Goal: Download file/media

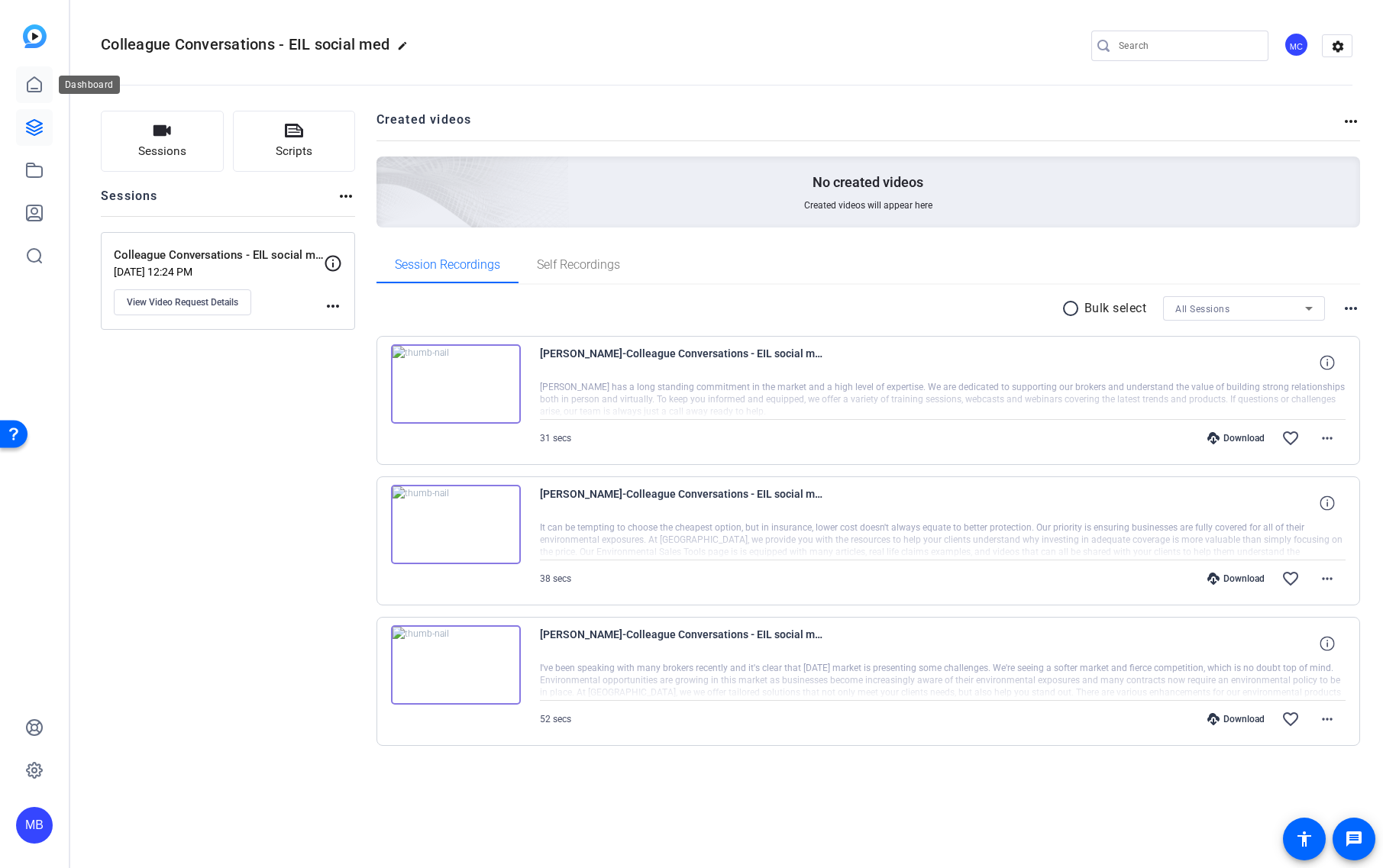
click at [35, 77] on icon at bounding box center [34, 85] width 14 height 15
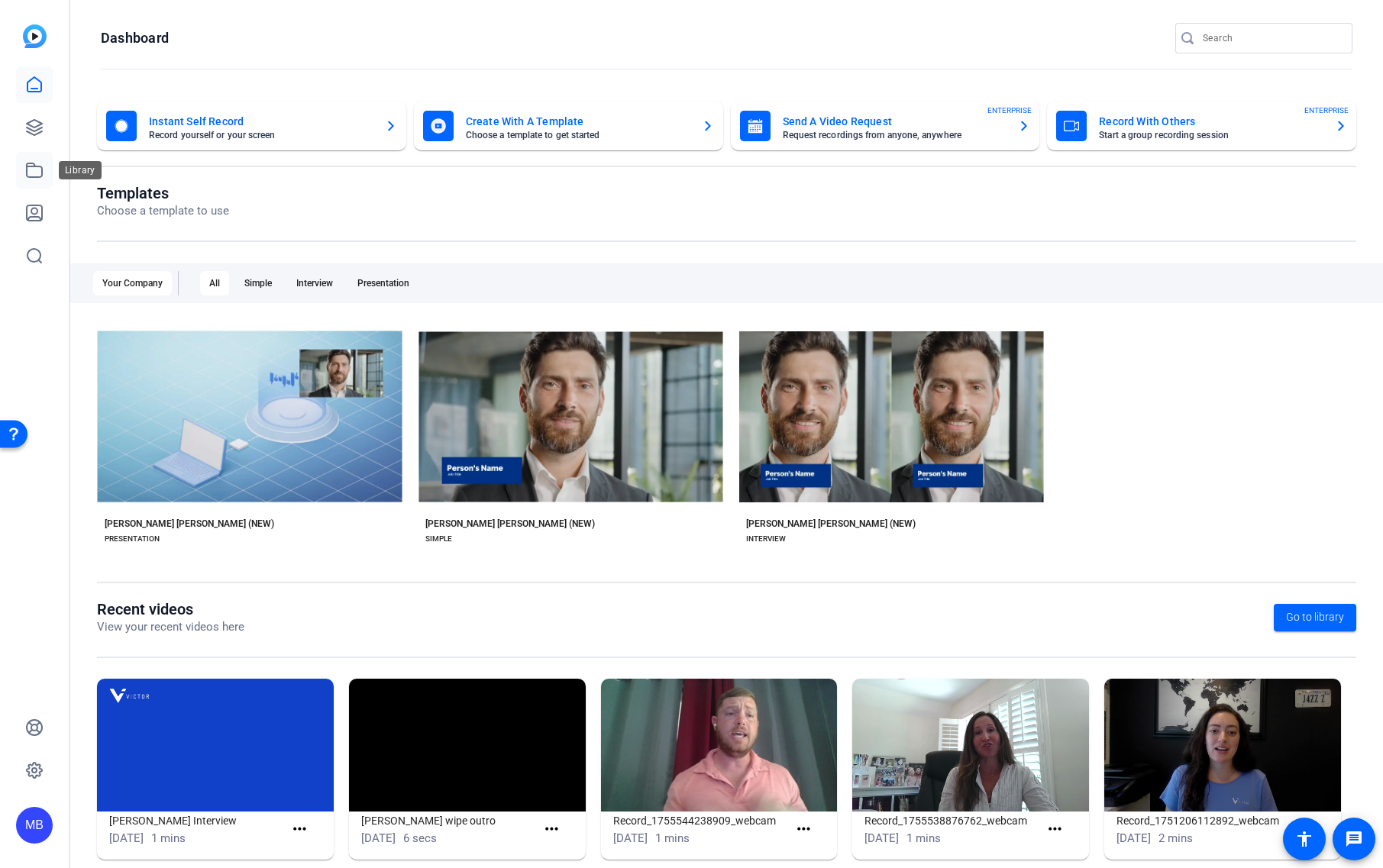
click at [40, 161] on icon at bounding box center [35, 171] width 19 height 19
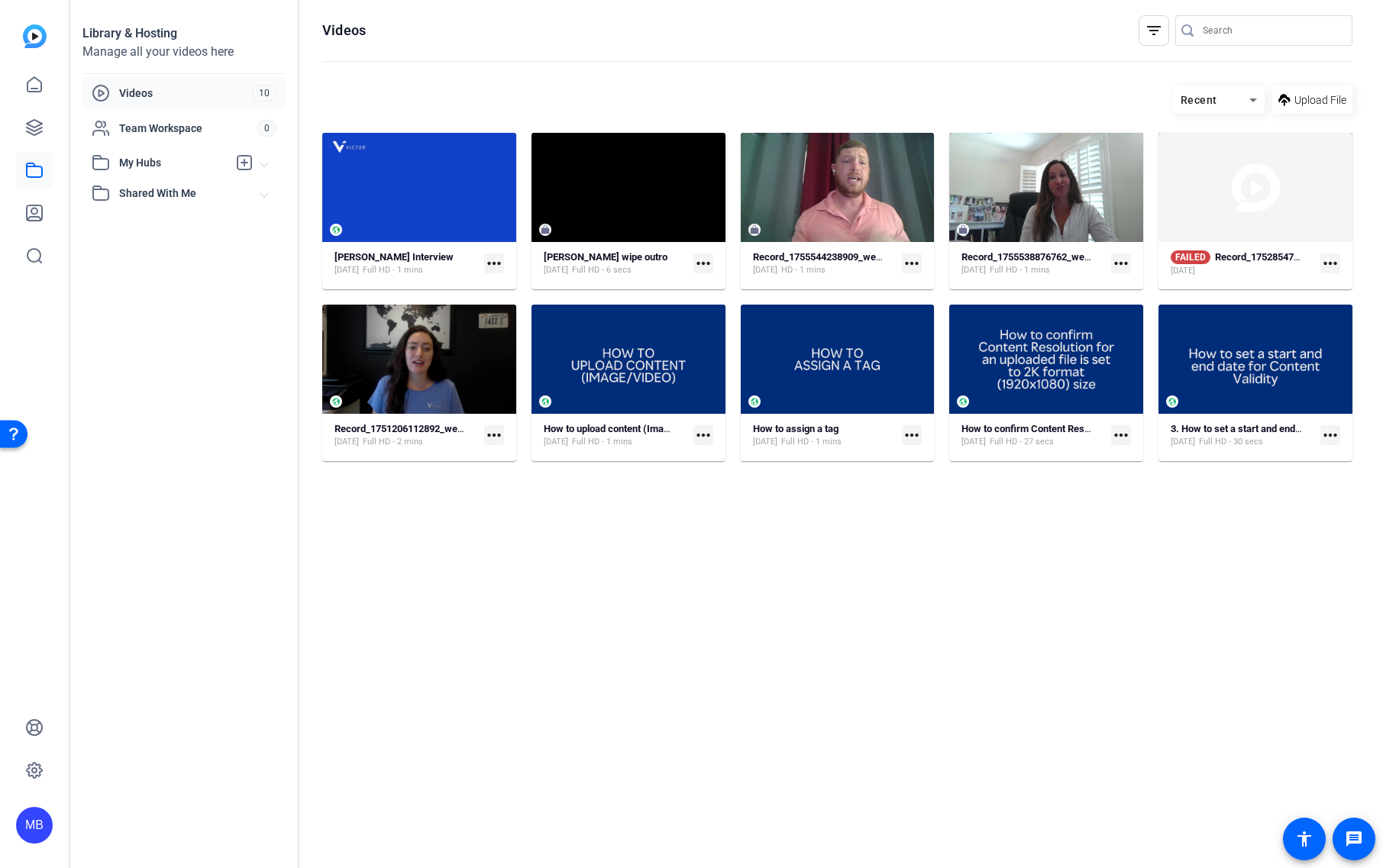
click at [604, 654] on hosting-listing "Recent Upload File [PERSON_NAME] Interview [DATE] Full HD - 1 mins more_horiz […" at bounding box center [837, 462] width 1030 height 766
click at [588, 650] on hosting-listing "Recent Upload File [PERSON_NAME] Interview [DATE] Full HD - 1 mins more_horiz […" at bounding box center [837, 462] width 1030 height 766
click at [47, 127] on link at bounding box center [34, 127] width 36 height 36
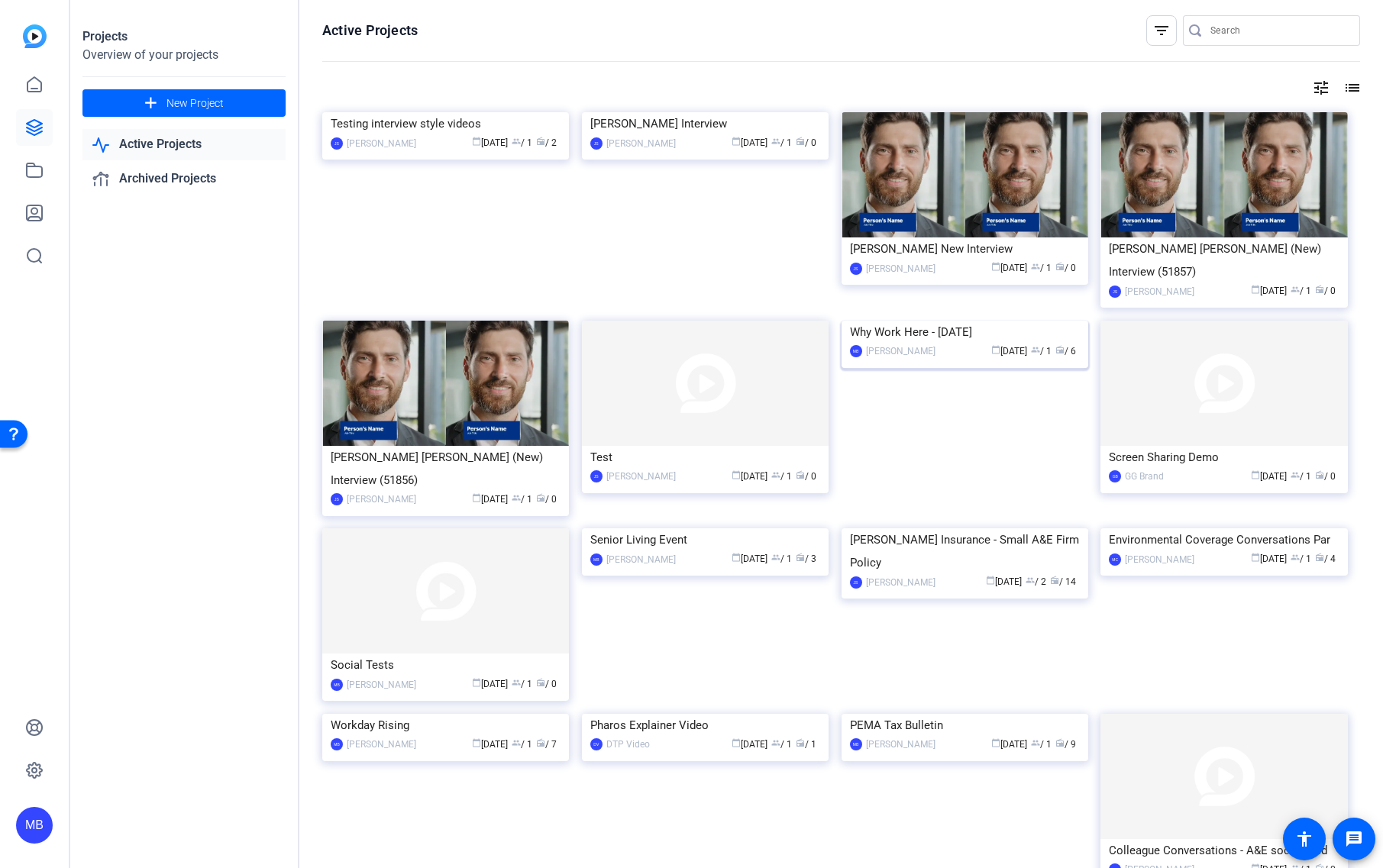
click at [989, 321] on img at bounding box center [964, 321] width 246 height 0
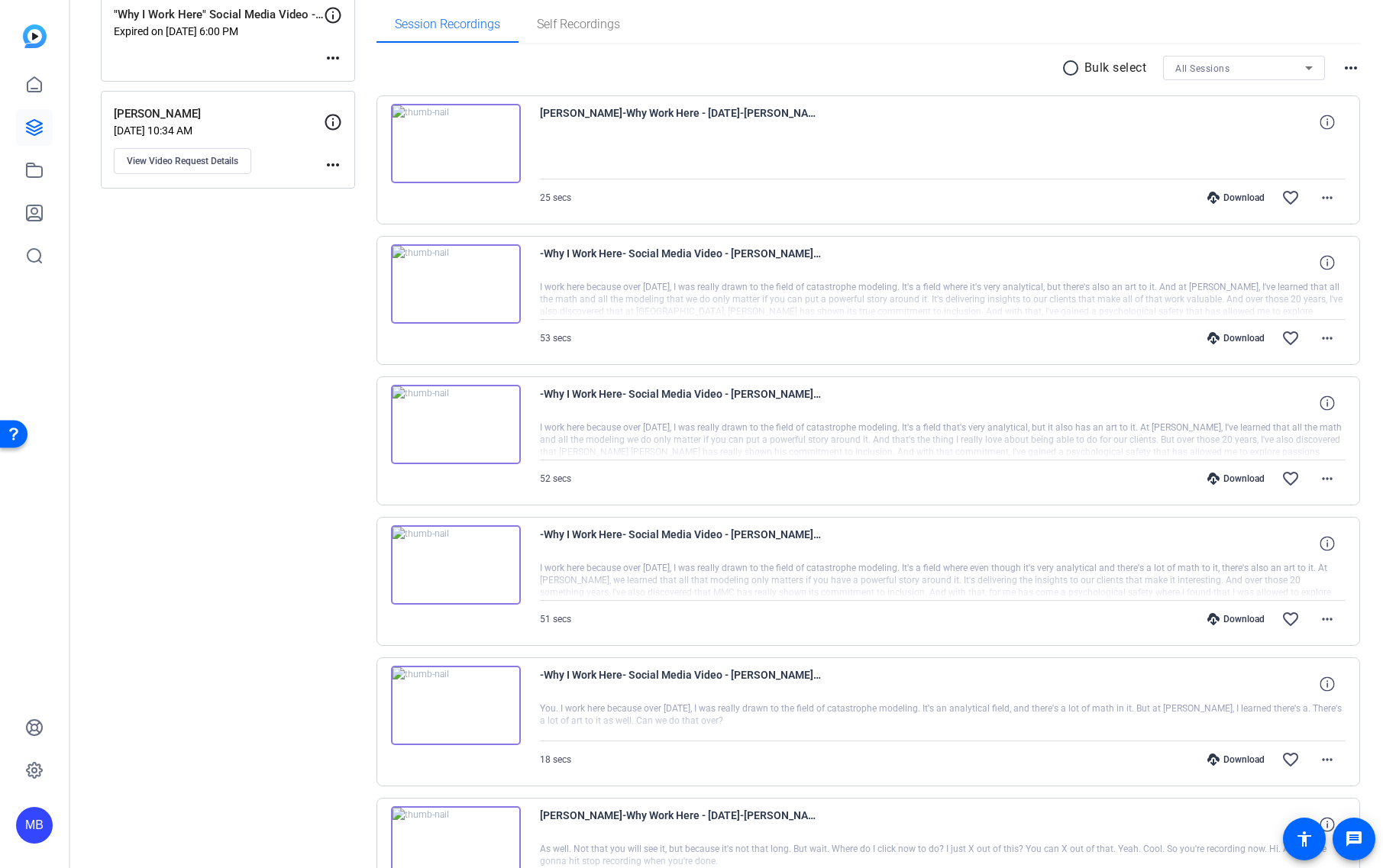
scroll to position [221, 0]
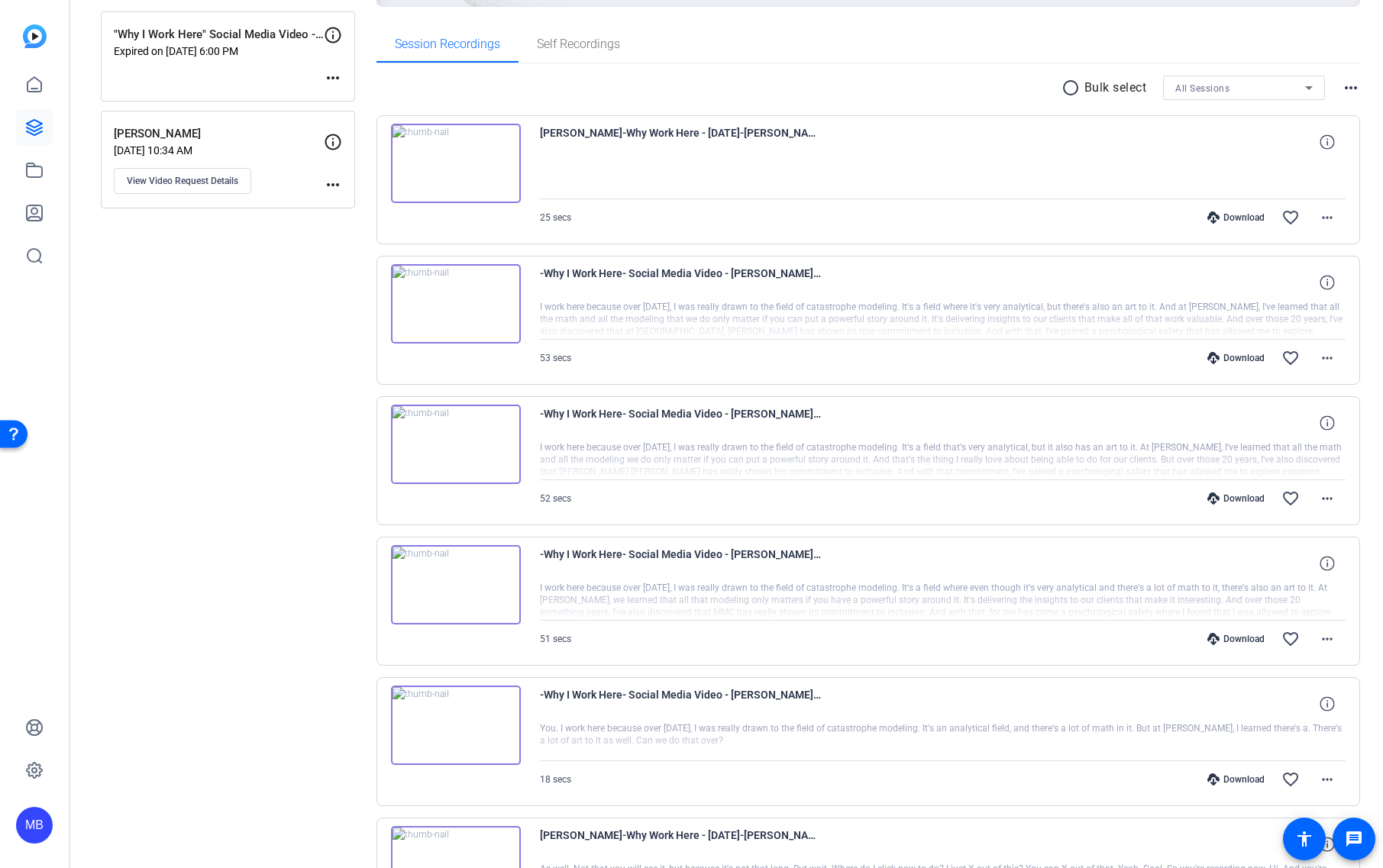
click at [465, 157] on img at bounding box center [455, 163] width 130 height 79
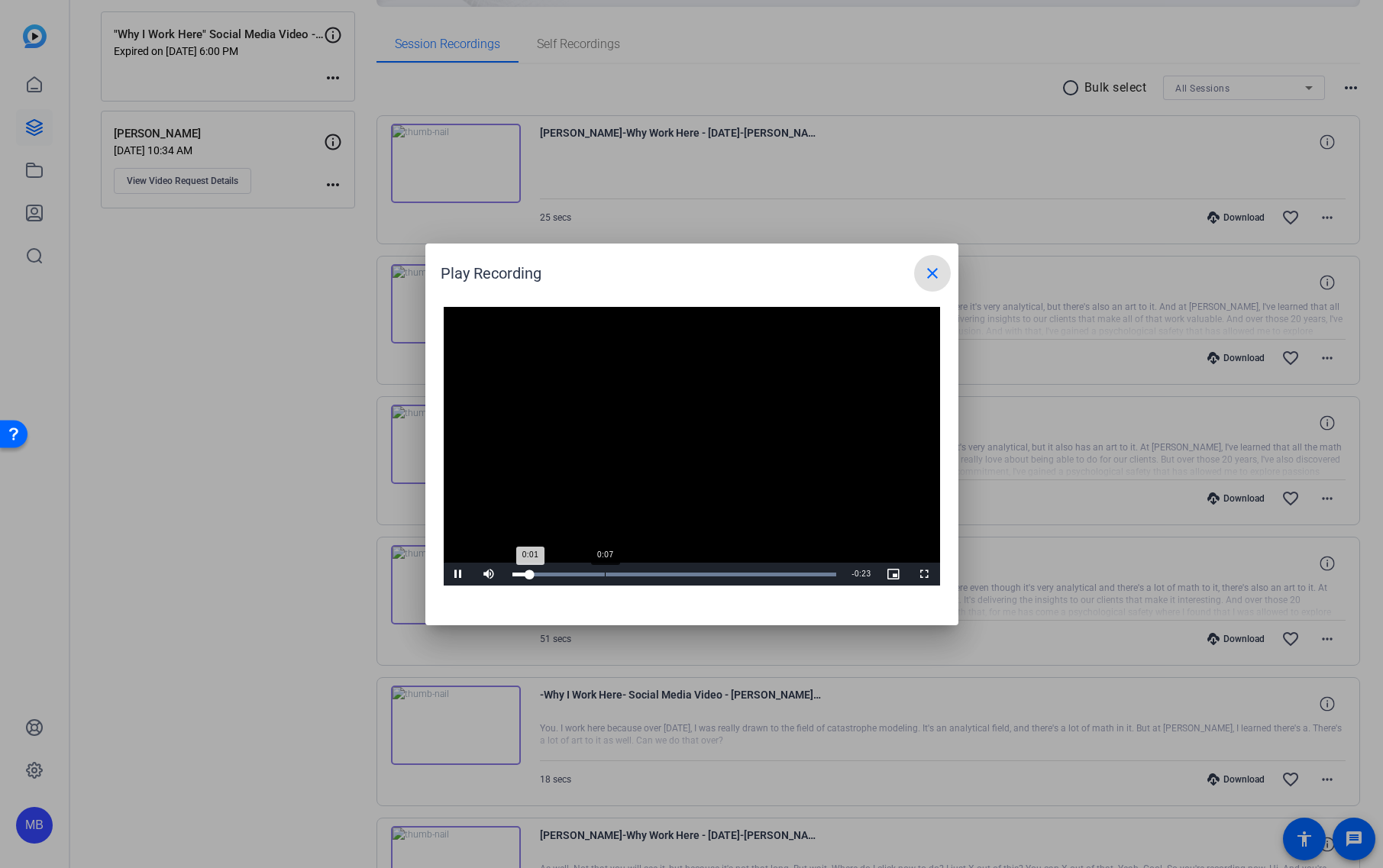
click at [604, 575] on div "Loaded : 100.00% 0:07 0:01" at bounding box center [674, 574] width 325 height 4
drag, startPoint x: 643, startPoint y: 572, endPoint x: 673, endPoint y: 571, distance: 30.0
click at [645, 572] on div "0:10" at bounding box center [644, 574] width 1 height 4
drag, startPoint x: 704, startPoint y: 572, endPoint x: 744, endPoint y: 571, distance: 40.0
click at [706, 572] on div "Loaded : 100.00% 0:14 0:13" at bounding box center [674, 574] width 325 height 4
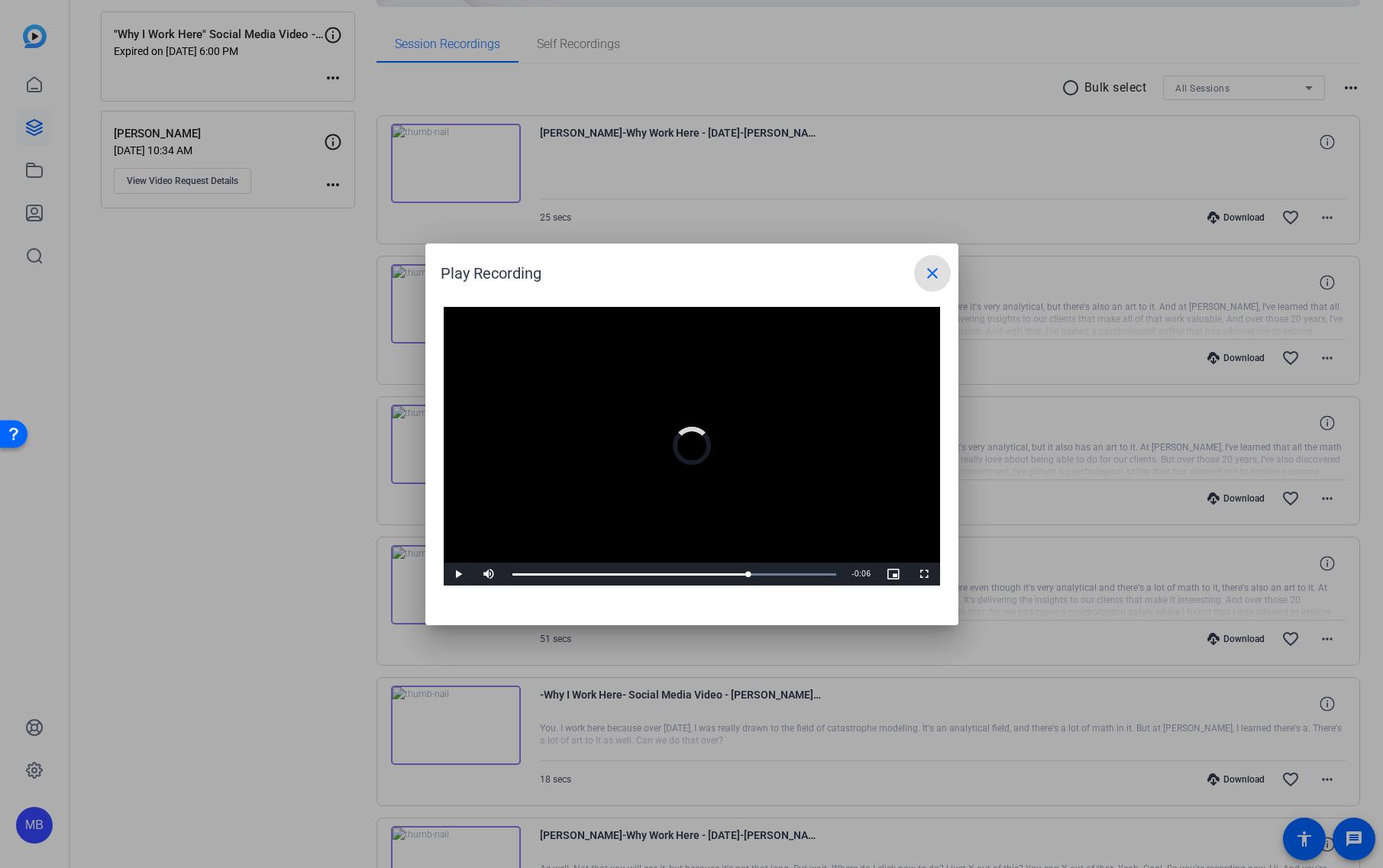
drag, startPoint x: 751, startPoint y: 571, endPoint x: 823, endPoint y: 519, distance: 88.8
click at [787, 573] on div "Loaded : 100.00% 0:20 0:18" at bounding box center [674, 574] width 325 height 2
click at [942, 268] on span at bounding box center [932, 272] width 36 height 36
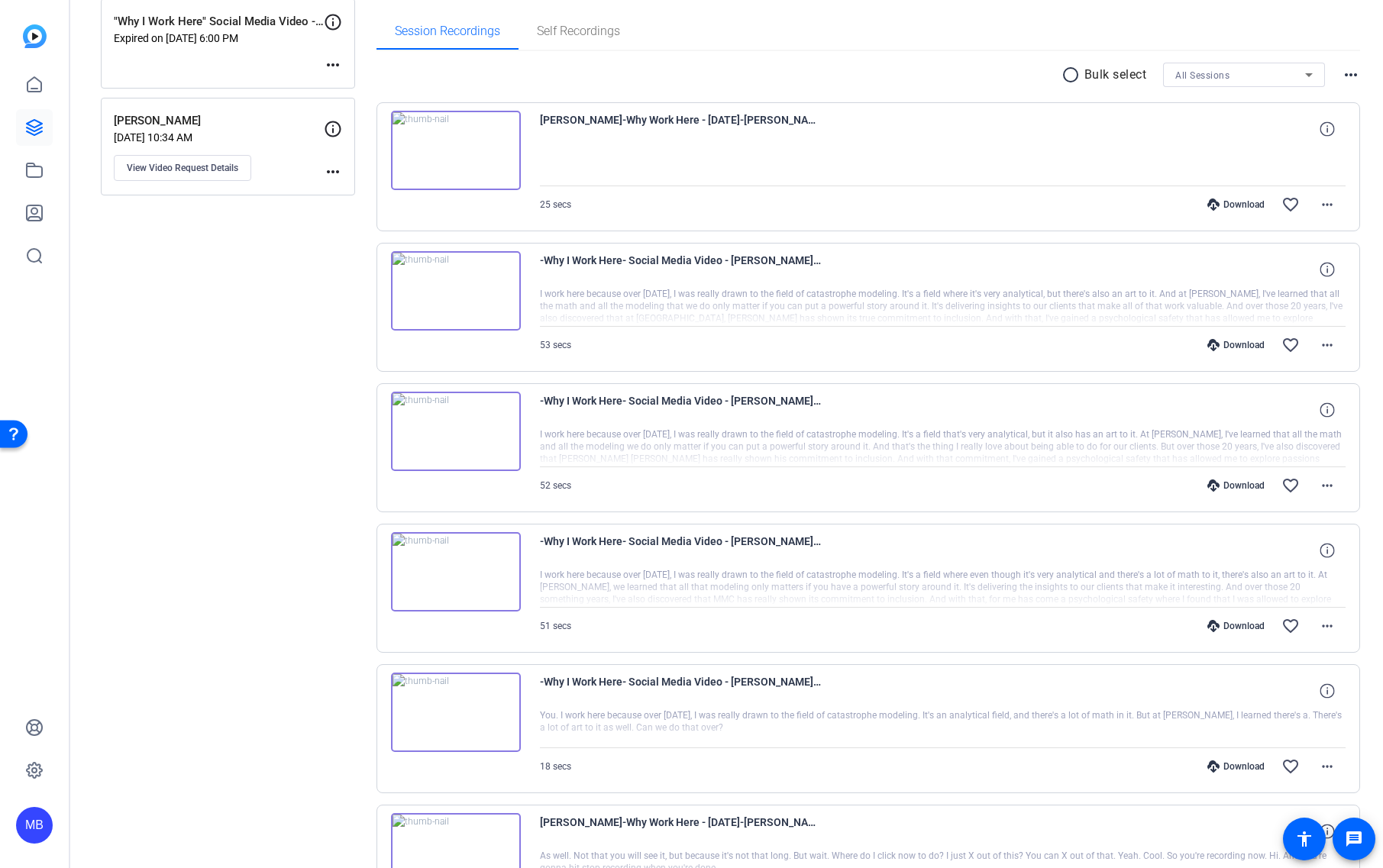
scroll to position [251, 0]
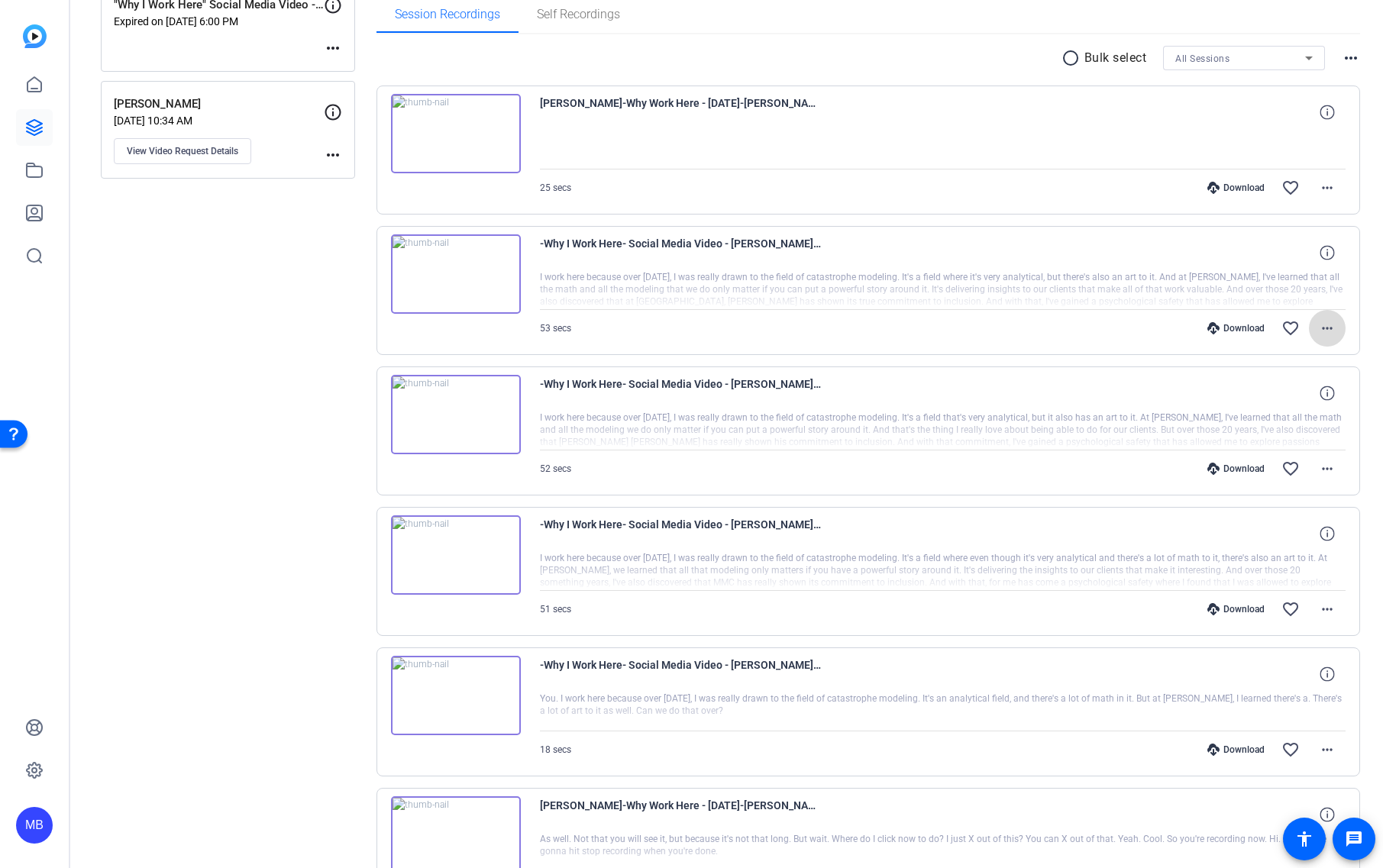
click at [1318, 324] on mat-icon "more_horiz" at bounding box center [1327, 328] width 19 height 19
click at [101, 346] on div at bounding box center [691, 434] width 1383 height 868
click at [613, 2] on span "Self Recordings" at bounding box center [578, 14] width 83 height 36
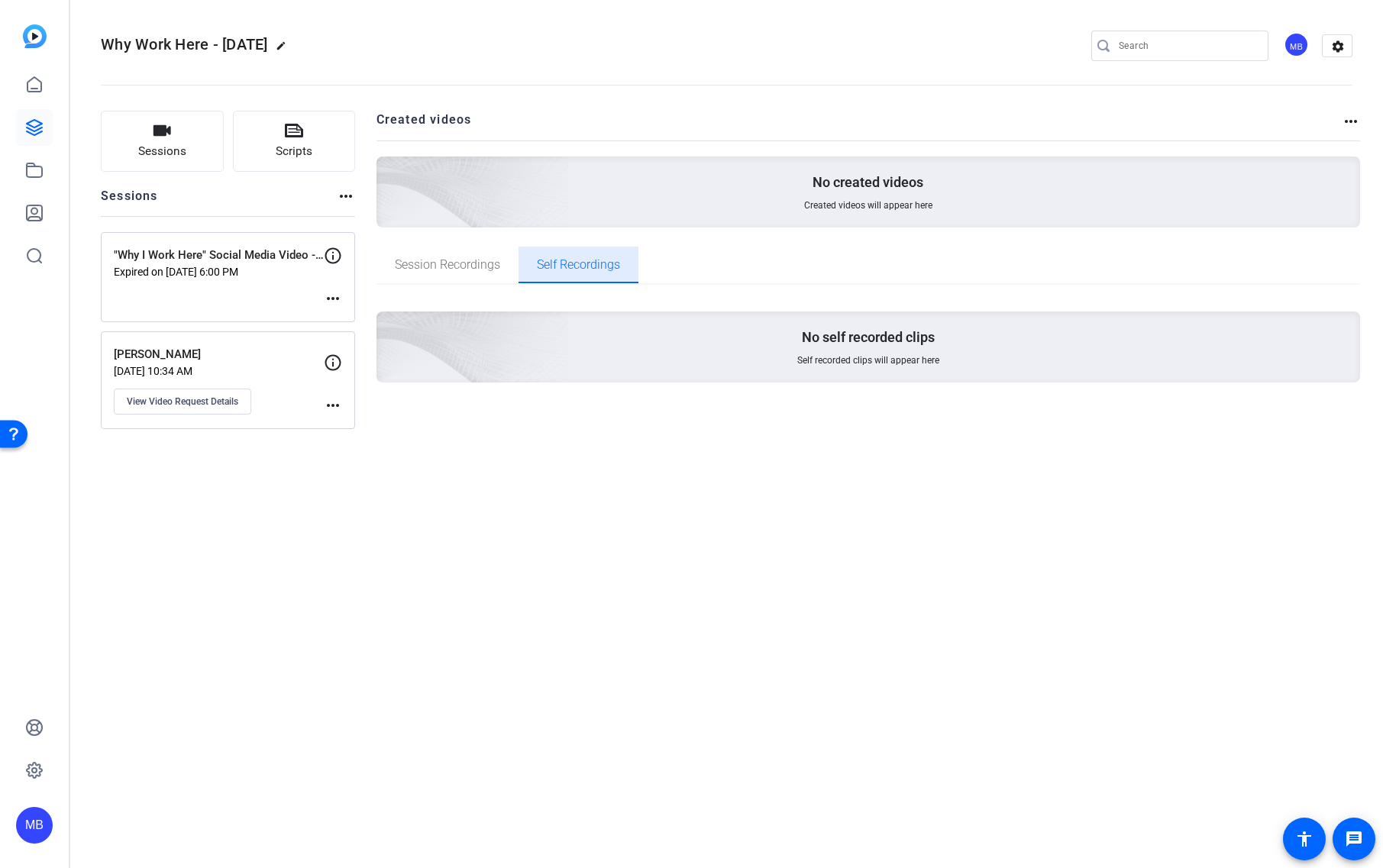
scroll to position [0, 0]
click at [485, 261] on span "Session Recordings" at bounding box center [447, 265] width 105 height 12
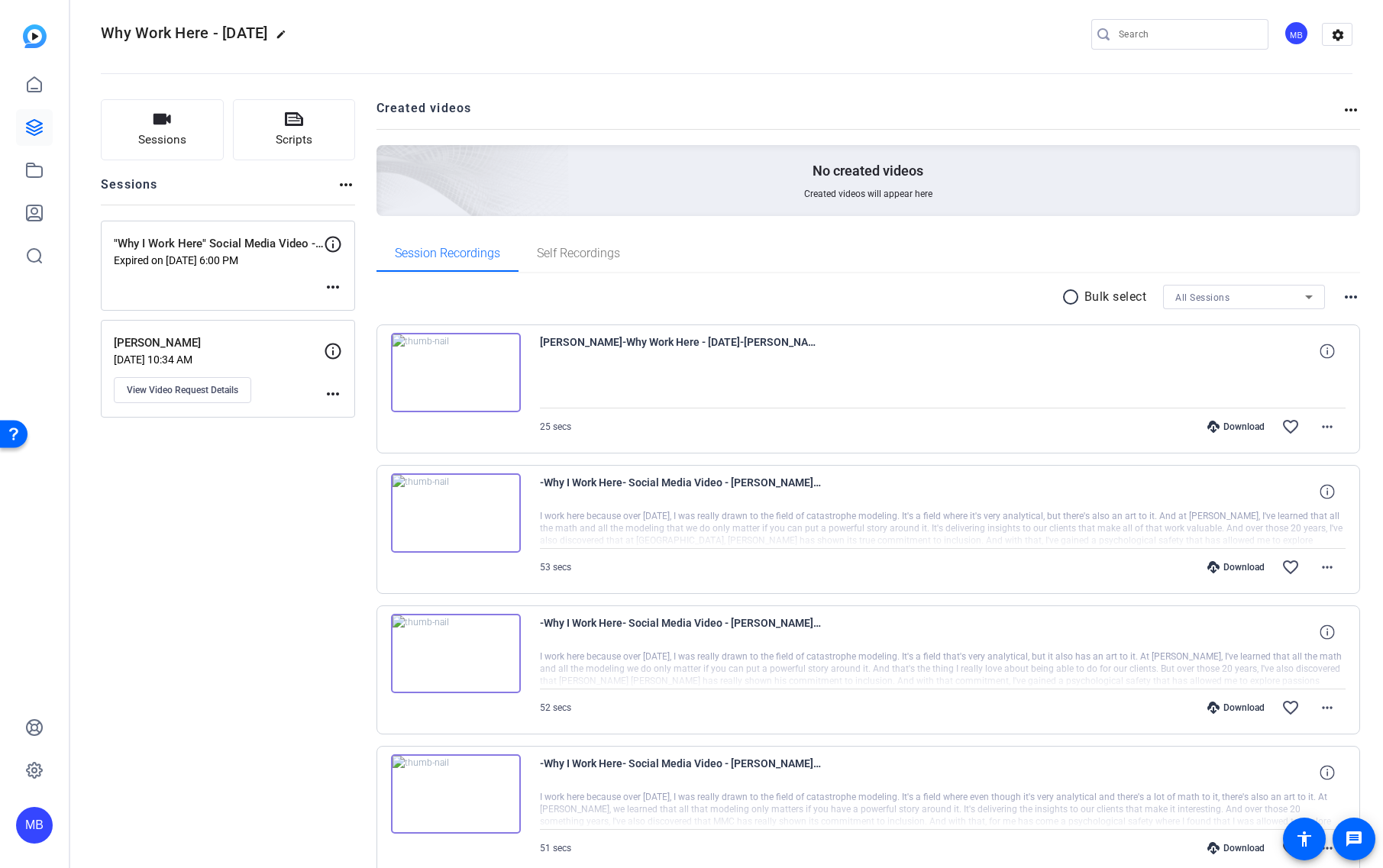
scroll to position [29, 0]
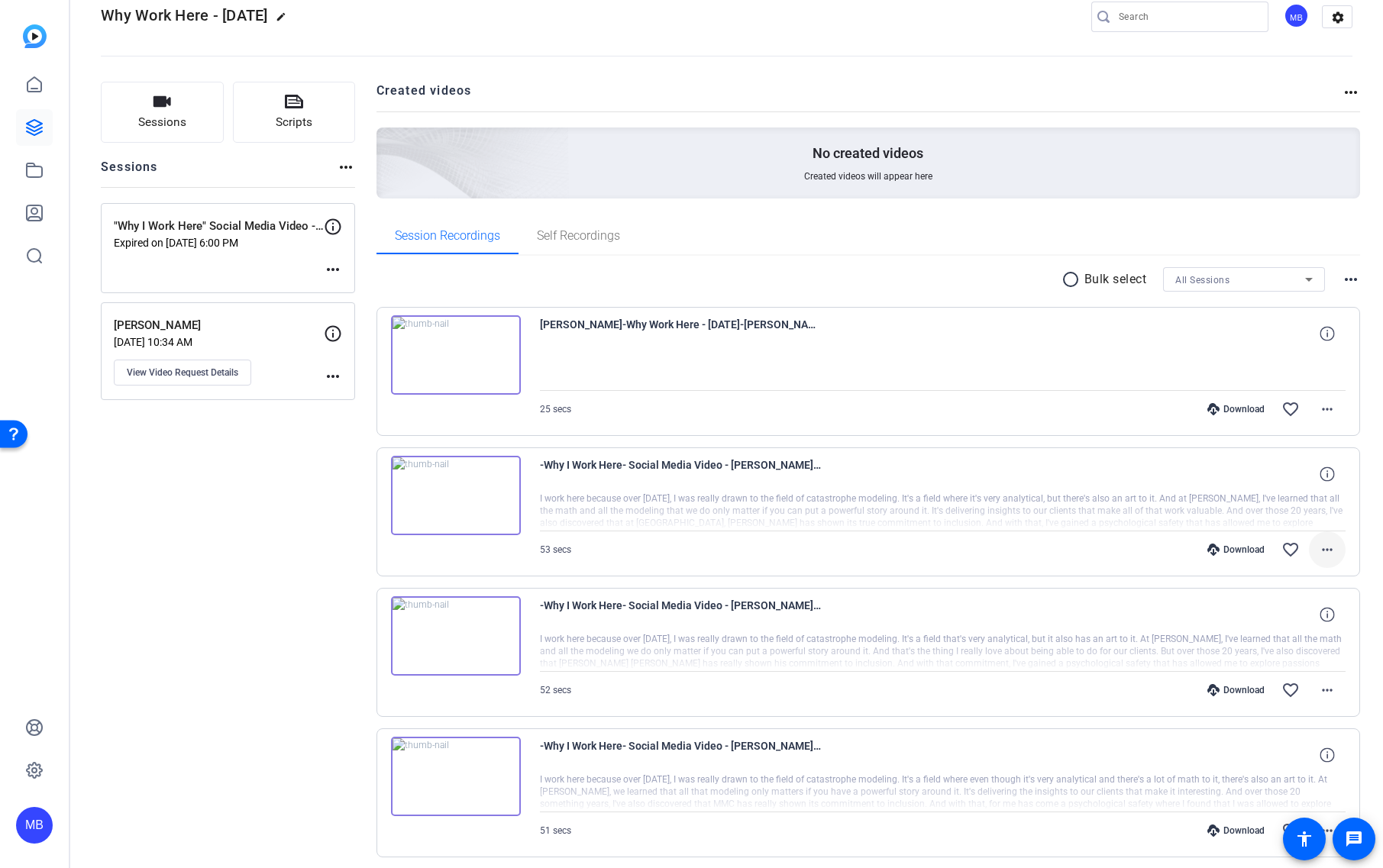
click at [1325, 548] on mat-icon "more_horiz" at bounding box center [1327, 550] width 19 height 19
click at [1296, 621] on span "Download MP4" at bounding box center [1279, 620] width 91 height 19
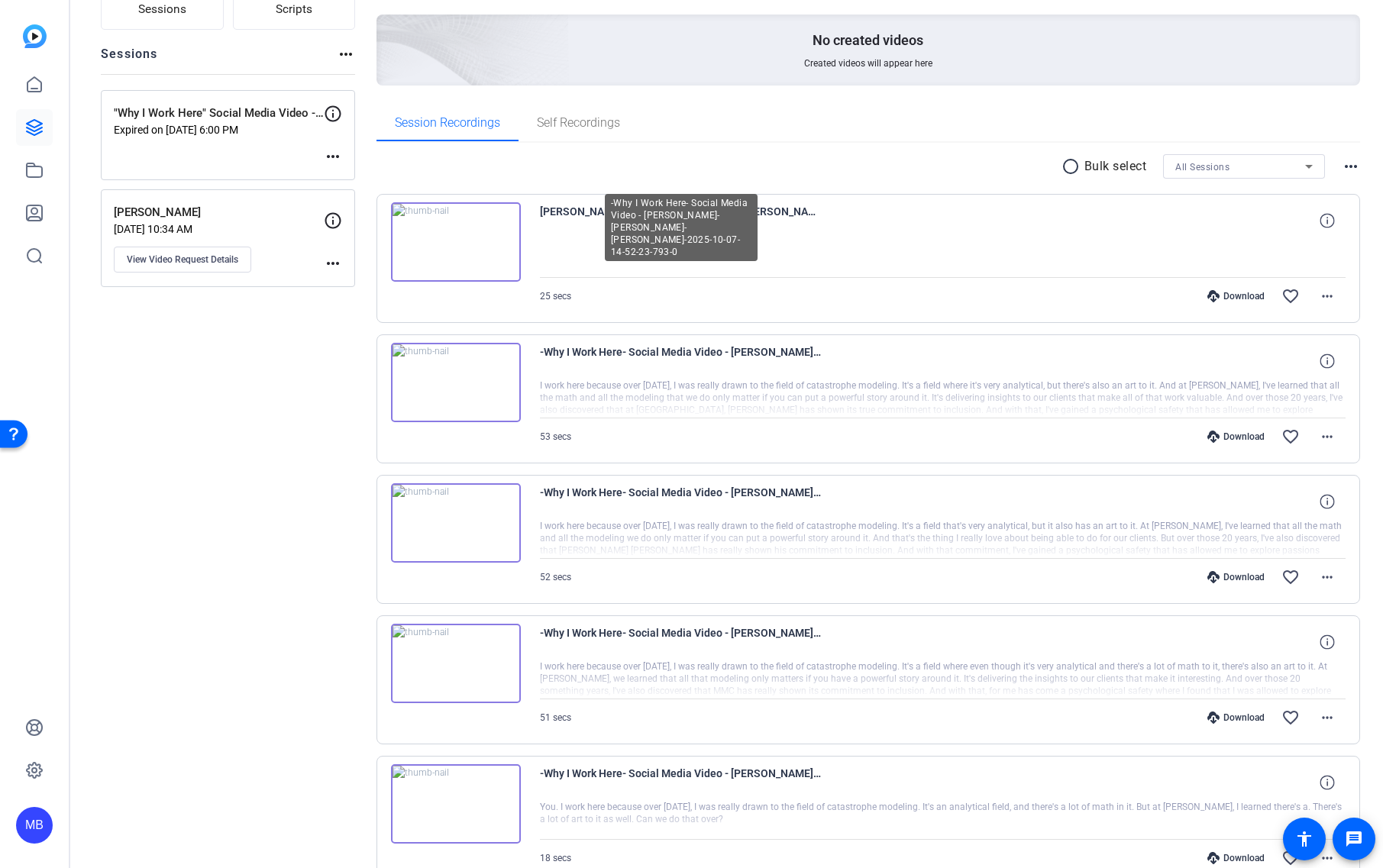
scroll to position [0, 0]
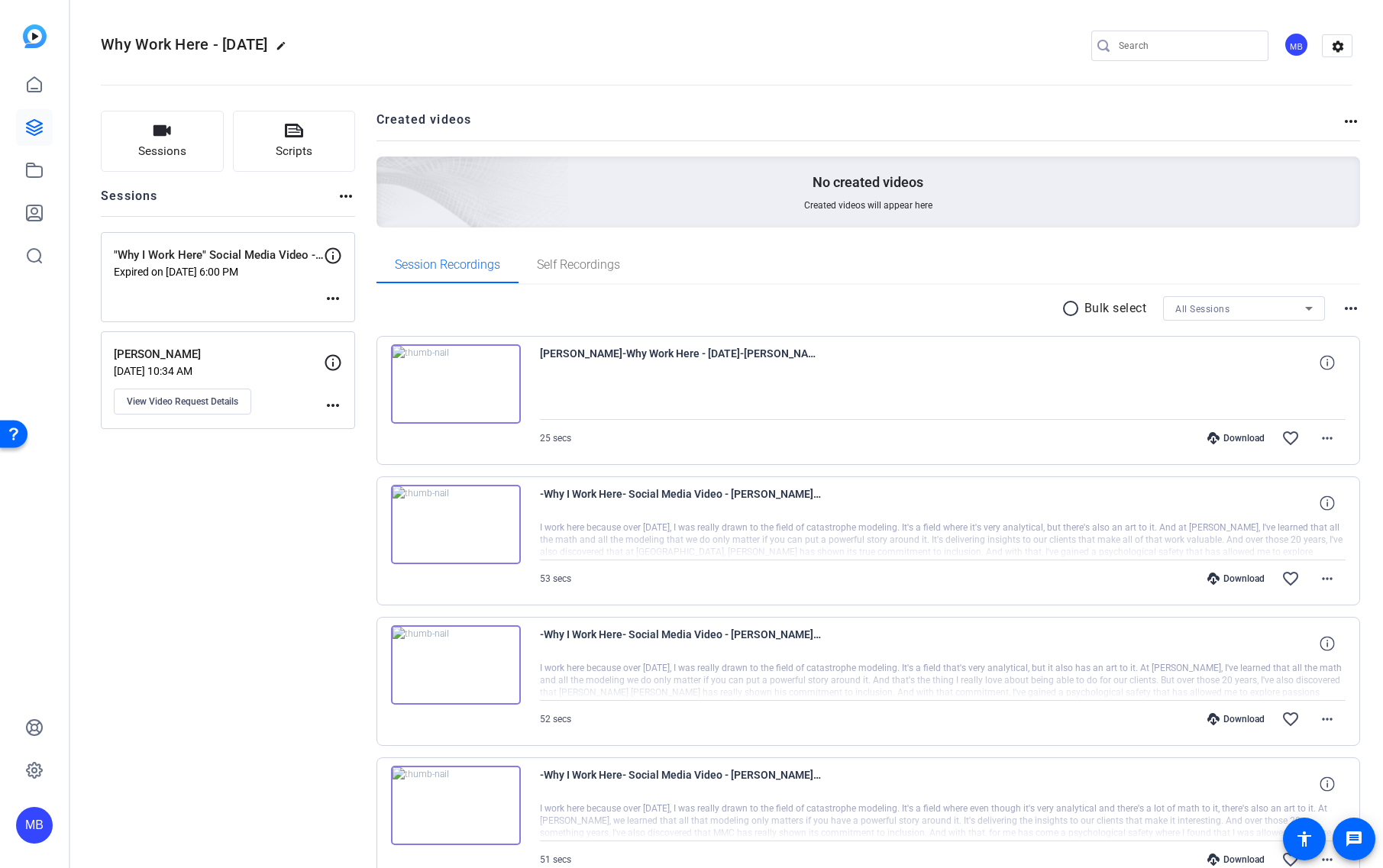
click at [1087, 306] on p "Bulk select" at bounding box center [1115, 309] width 62 height 19
click at [1072, 309] on mat-icon "radio_button_unchecked" at bounding box center [1072, 309] width 23 height 19
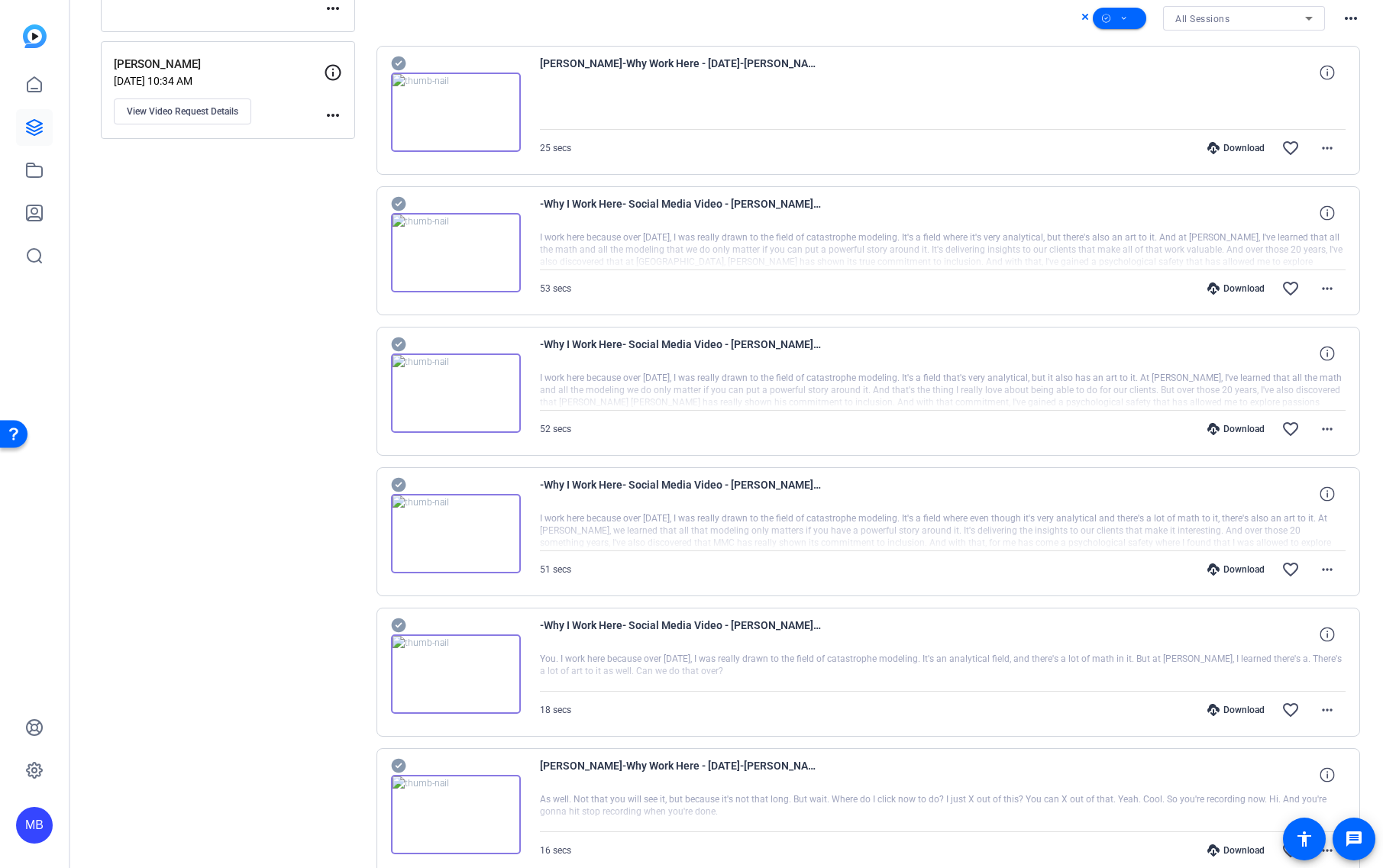
scroll to position [301, 0]
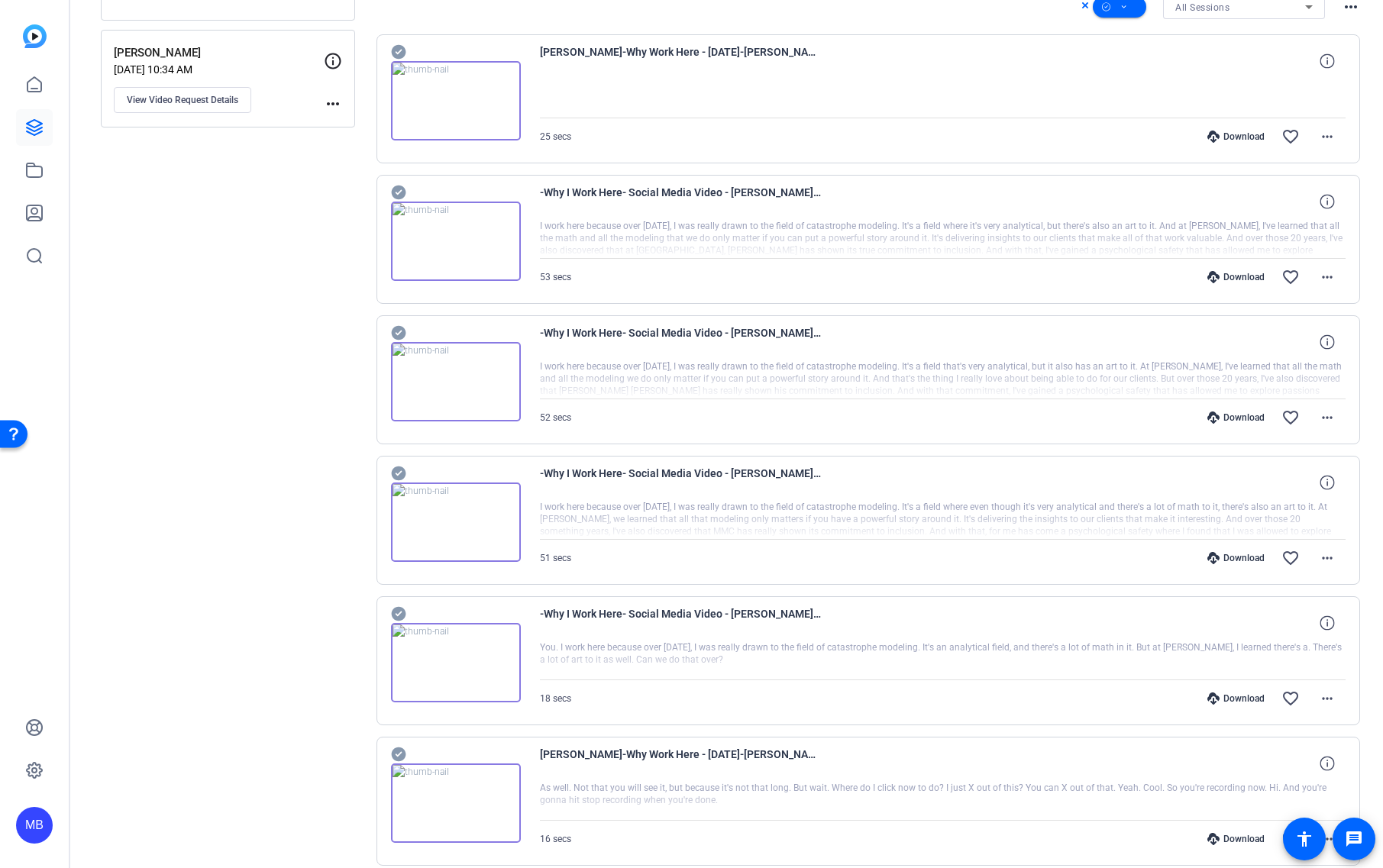
click at [403, 335] on icon at bounding box center [398, 334] width 15 height 15
click at [399, 468] on icon at bounding box center [398, 474] width 15 height 15
click at [403, 618] on icon at bounding box center [398, 613] width 15 height 19
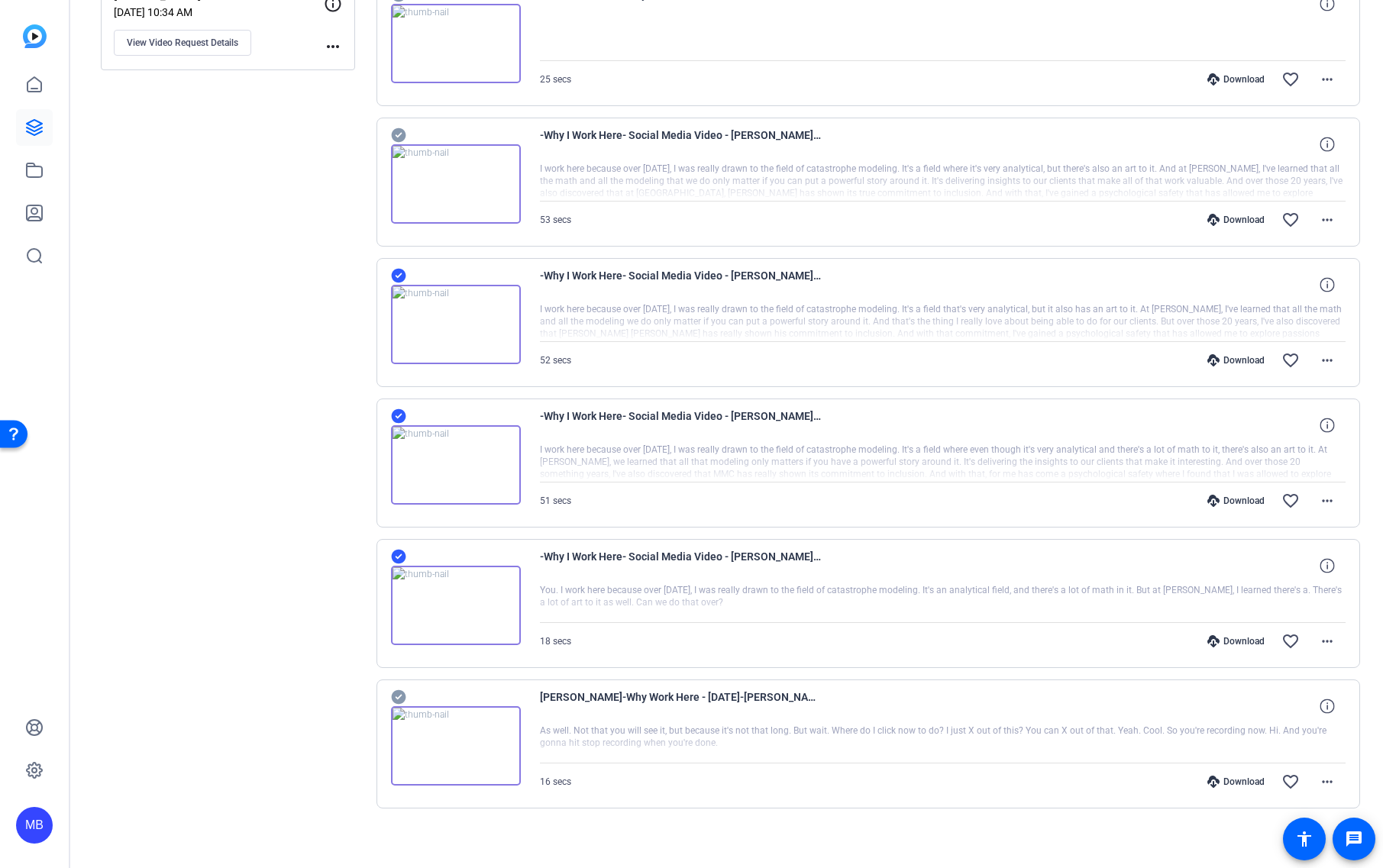
scroll to position [31, 0]
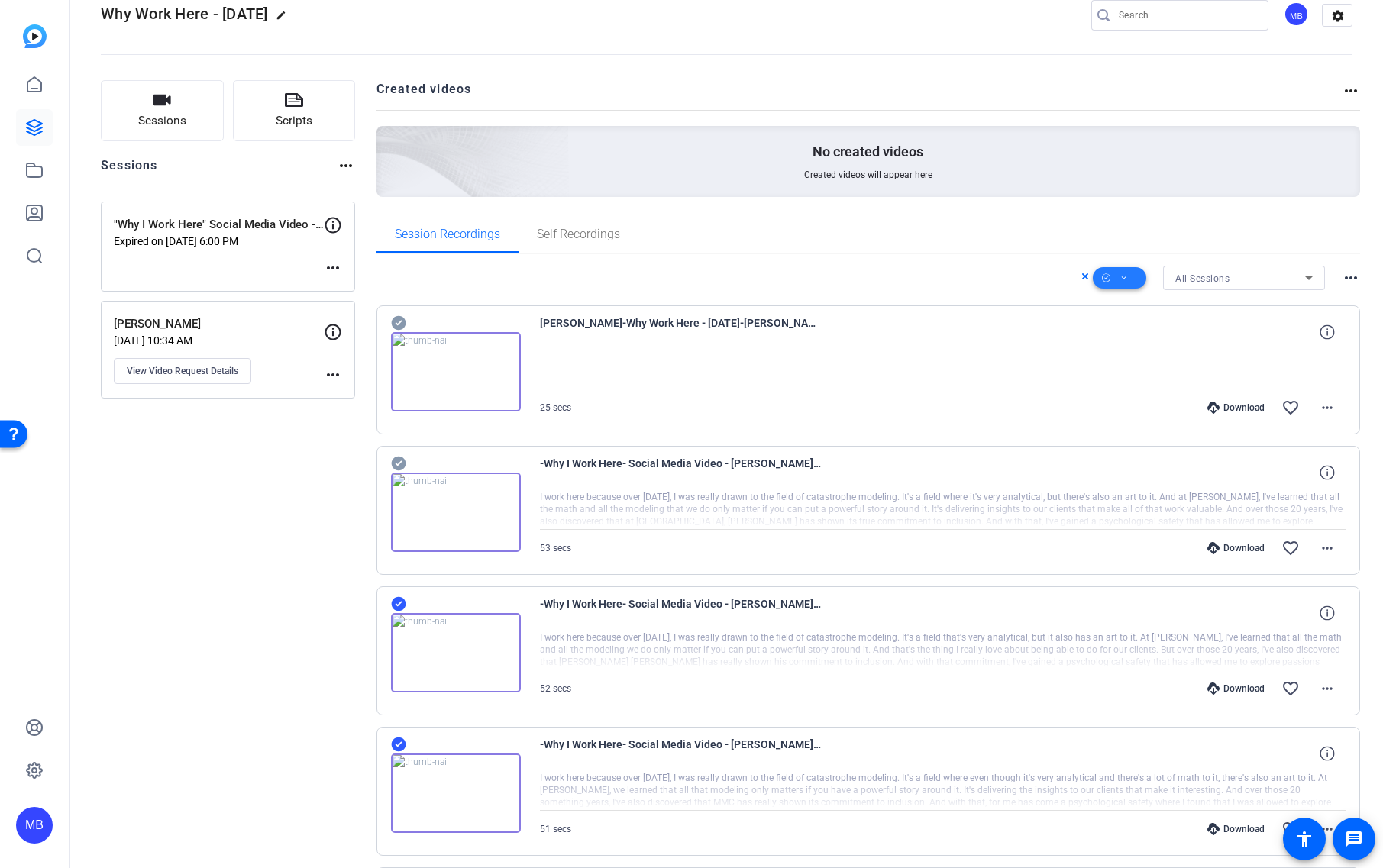
click at [1120, 280] on icon at bounding box center [1124, 278] width 7 height 19
click at [1136, 352] on span "Download MP4" at bounding box center [1137, 360] width 81 height 19
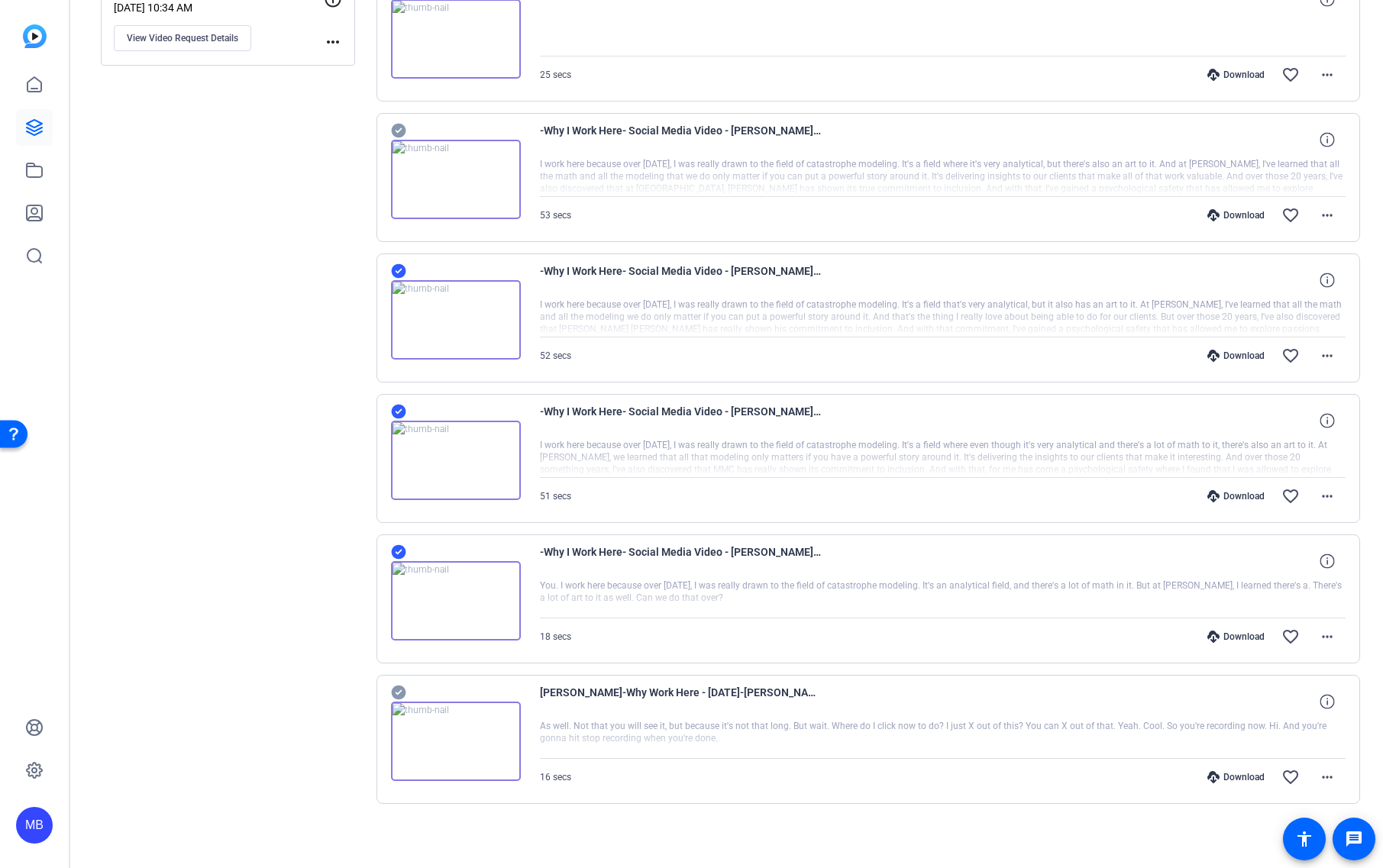
scroll to position [367, 0]
